Goal: Task Accomplishment & Management: Complete application form

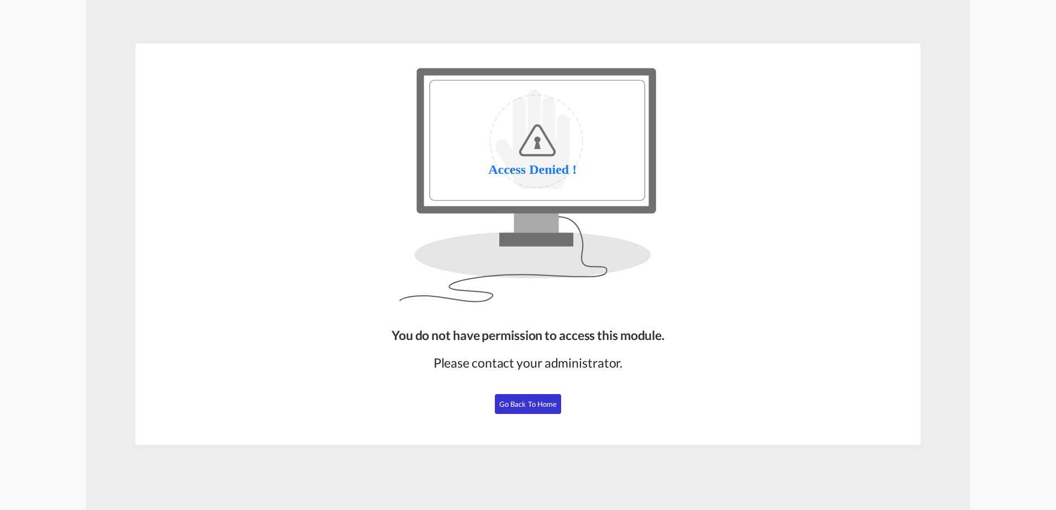
click at [513, 408] on span "Go Back to Home" at bounding box center [528, 404] width 58 height 9
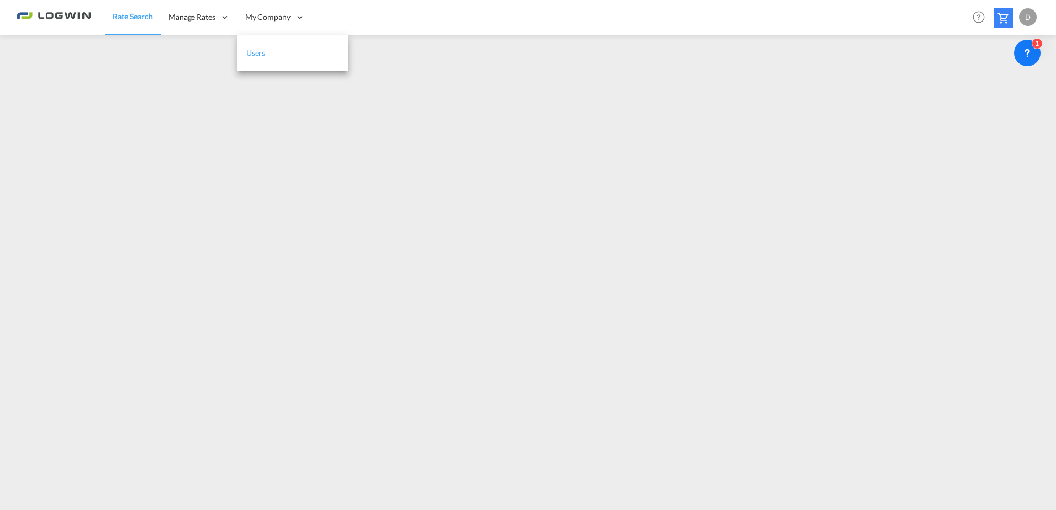
click at [276, 57] on link "Users" at bounding box center [292, 53] width 110 height 36
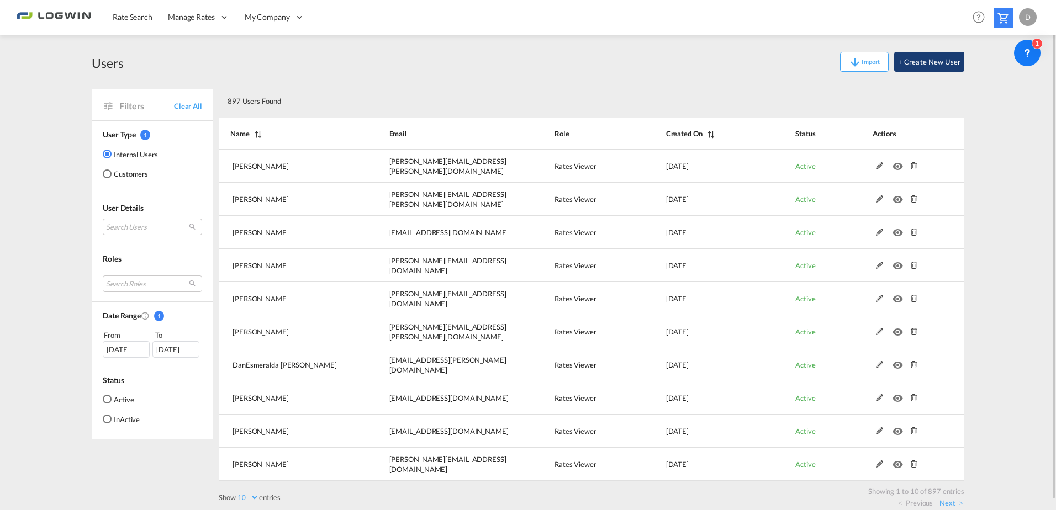
click at [933, 58] on button "+ Create New User" at bounding box center [929, 62] width 70 height 20
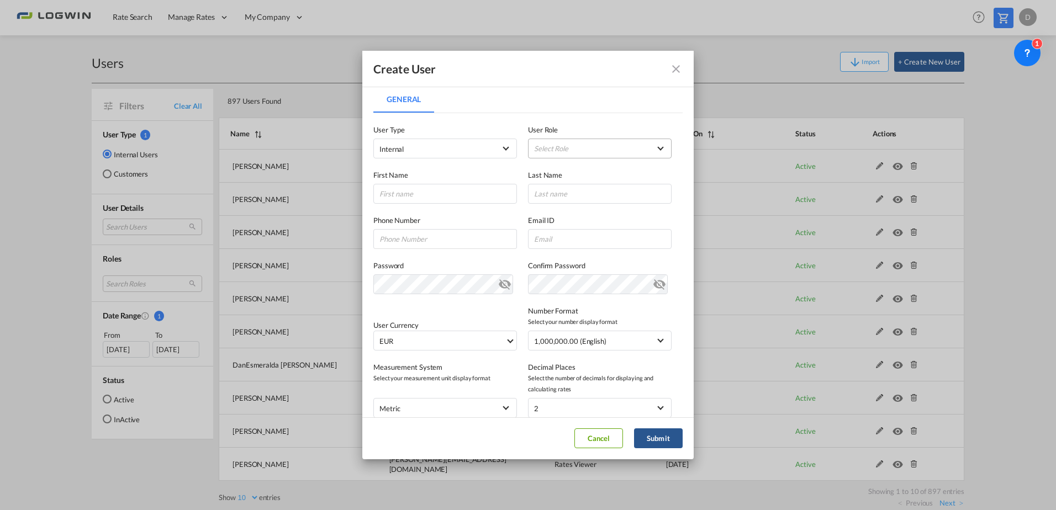
click at [547, 147] on md-select "Select Role ADMIN GLOBAL Essentials Admin GLOBAL Essentials Manager GLOBAL Esse…" at bounding box center [600, 149] width 144 height 20
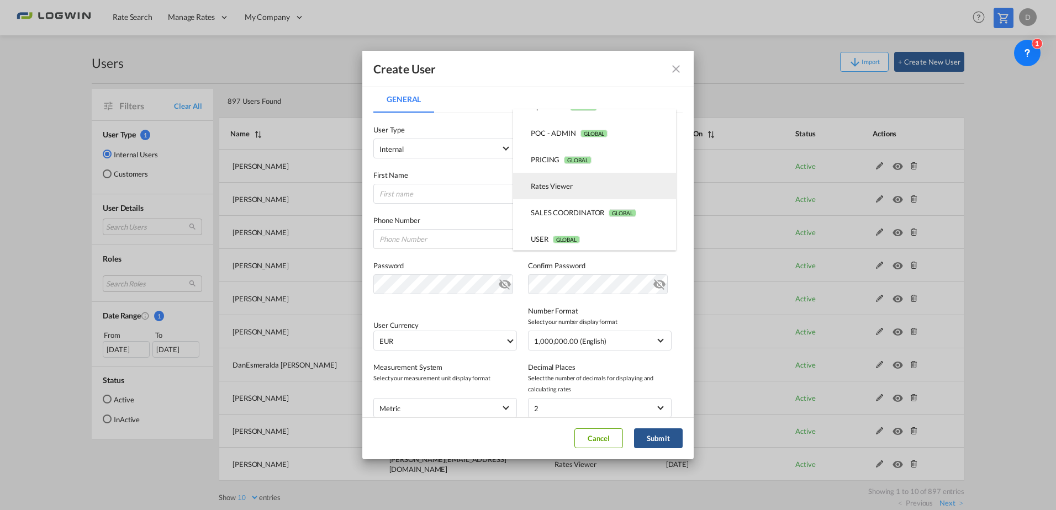
scroll to position [256, 0]
click at [584, 187] on md-option "Rates Viewer USER_DEFINED" at bounding box center [594, 184] width 163 height 27
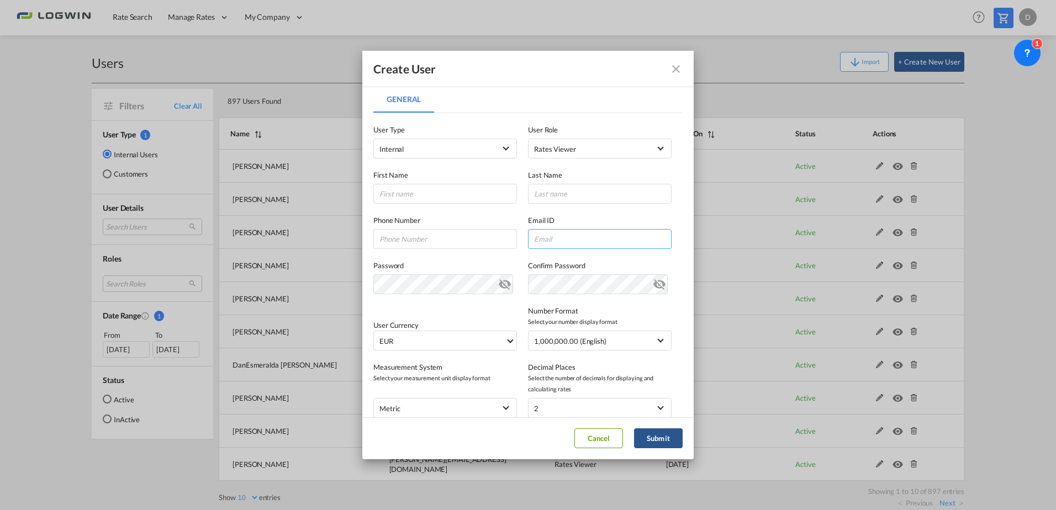
click at [572, 245] on input "General General ..." at bounding box center [600, 239] width 144 height 20
paste input "[PERSON_NAME][EMAIL_ADDRESS][PERSON_NAME][DOMAIN_NAME]"
type input "[PERSON_NAME][EMAIL_ADDRESS][PERSON_NAME][DOMAIN_NAME]"
click at [416, 185] on input "General General ..." at bounding box center [445, 194] width 144 height 20
type input "[PERSON_NAME]"
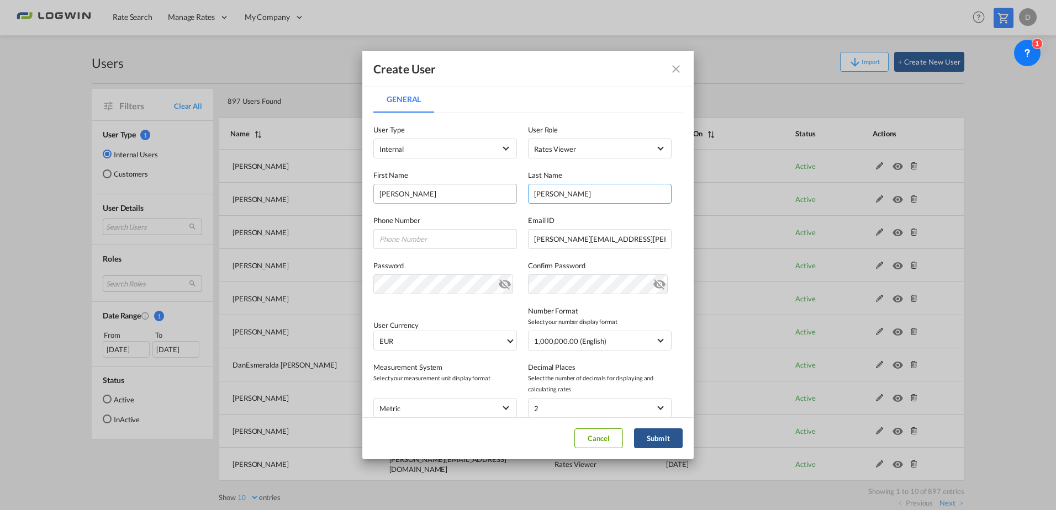
type input "[PERSON_NAME]"
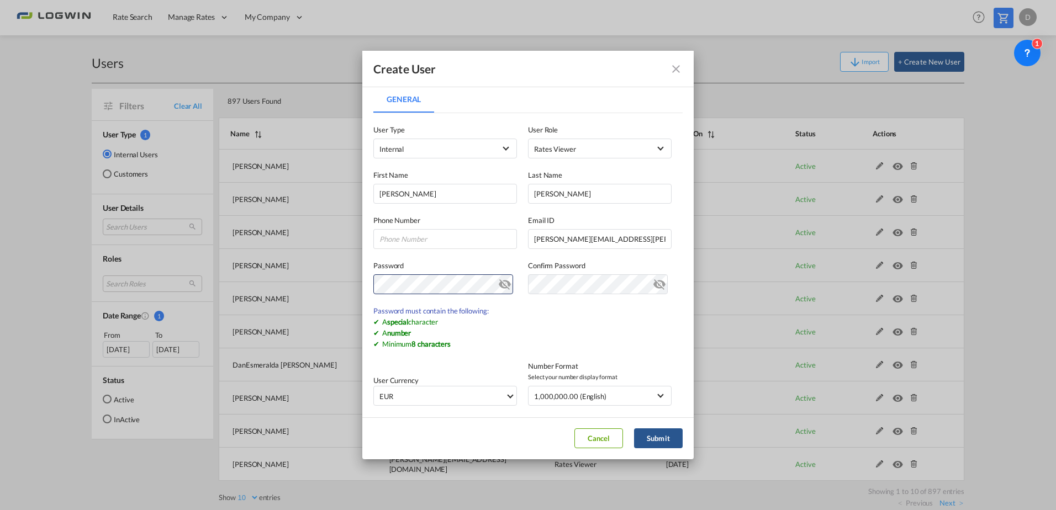
click at [498, 282] on md-icon "icon-eye-off" at bounding box center [504, 282] width 13 height 13
click at [367, 279] on md-dialog-content "General General User Type Internal Internal Customer User Role Rates Viewer USE…" at bounding box center [527, 251] width 331 height 331
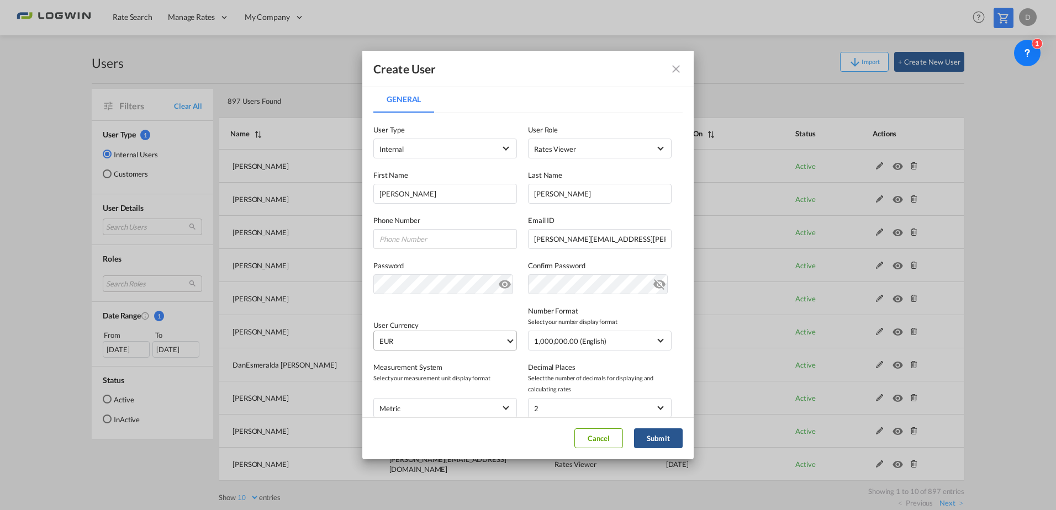
click at [422, 349] on md-select-value "EUR" at bounding box center [447, 340] width 138 height 19
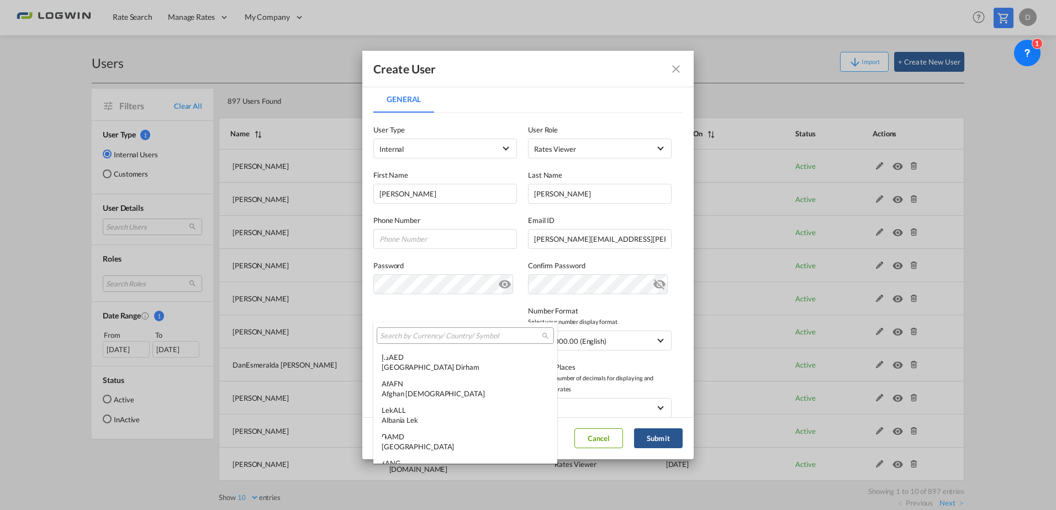
scroll to position [1109, 0]
click at [438, 337] on input "search" at bounding box center [461, 336] width 162 height 10
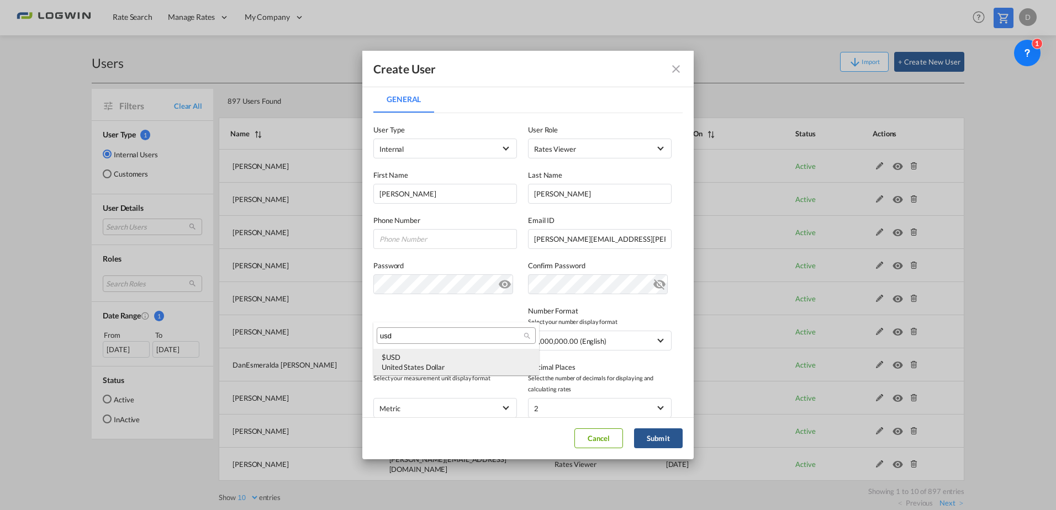
type input "usd"
click at [447, 365] on div "United States Dollar" at bounding box center [456, 367] width 149 height 10
click at [669, 373] on div "Decimal Places Select the number of decimals for displaying and calculating rat…" at bounding box center [605, 390] width 155 height 56
click at [660, 438] on button "Submit" at bounding box center [658, 439] width 49 height 20
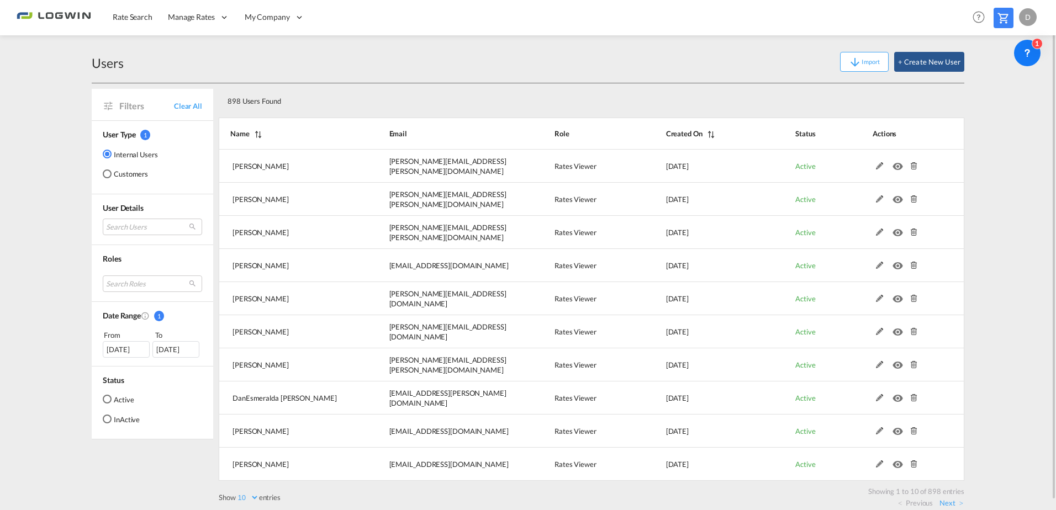
click at [642, 111] on div "898 Users Found" at bounding box center [592, 98] width 746 height 31
click at [751, 90] on div "898 Users Found" at bounding box center [554, 99] width 663 height 23
click at [669, 26] on div "Rate Search Manage Rates Contract Rates Maintain Rates Single Update Bulk Updat…" at bounding box center [528, 17] width 1023 height 34
click at [630, 107] on div "898 Users Found" at bounding box center [554, 99] width 663 height 23
click at [114, 428] on md-radio-group "Active InActive" at bounding box center [121, 414] width 37 height 40
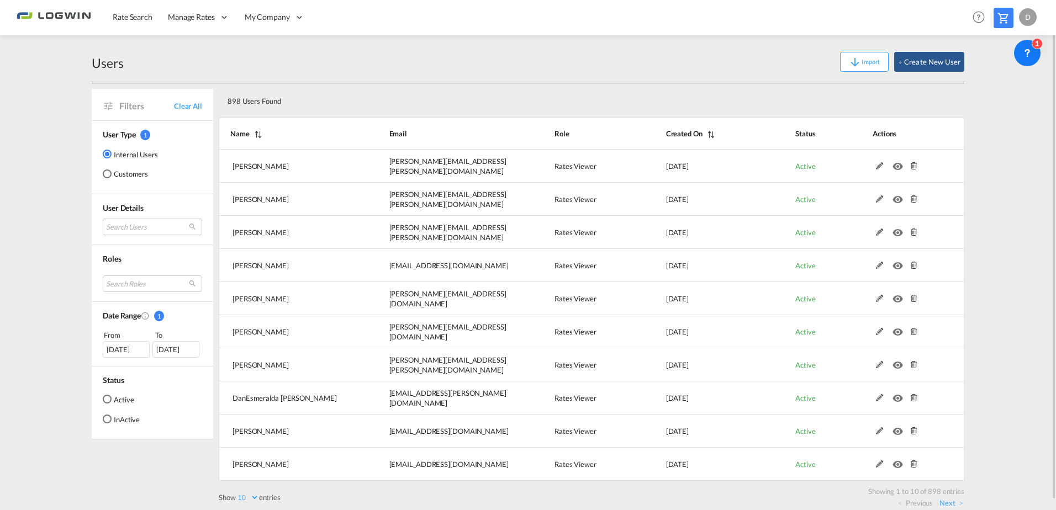
click at [89, 474] on div "Users Import + Create New User Filters Clear All User Type 1 Internal Users Cus…" at bounding box center [528, 277] width 884 height 484
click at [95, 445] on div "Filters Clear All User Type 1 Internal Users Customers User Details Search User…" at bounding box center [155, 295] width 127 height 425
click at [1032, 155] on md-content "Rate Search Manage Rates Contract Rates Maintain Rates Single Update Bulk Updat…" at bounding box center [528, 255] width 1056 height 510
